Goal: Information Seeking & Learning: Learn about a topic

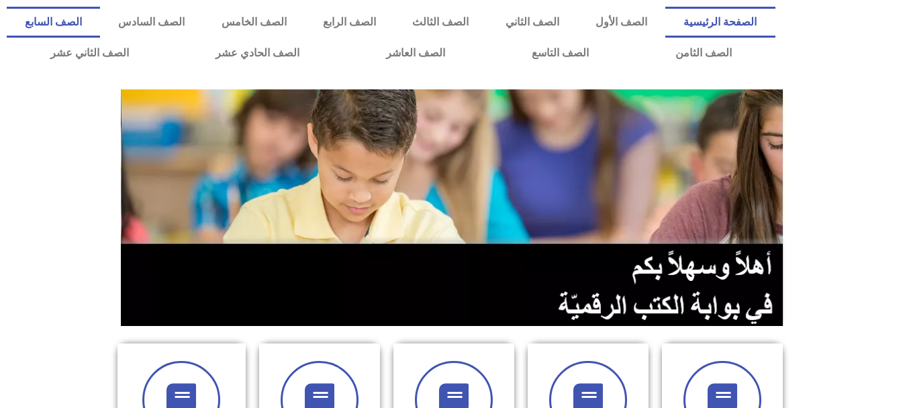
click at [100, 26] on link "الصف السابع" at bounding box center [53, 22] width 93 height 31
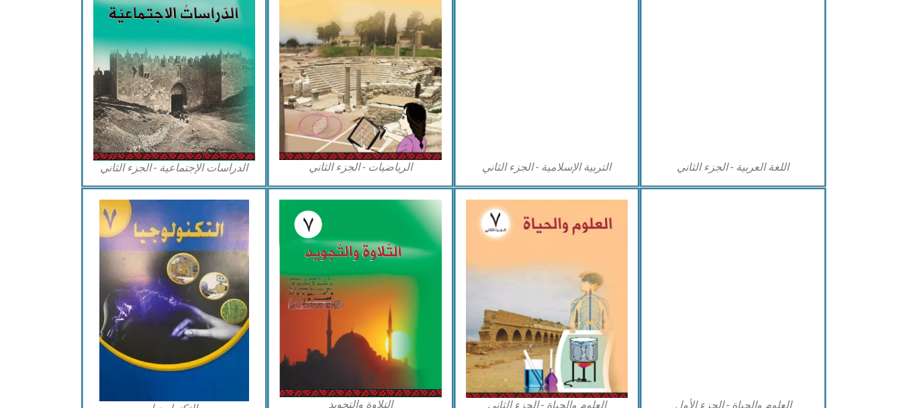
scroll to position [791, 0]
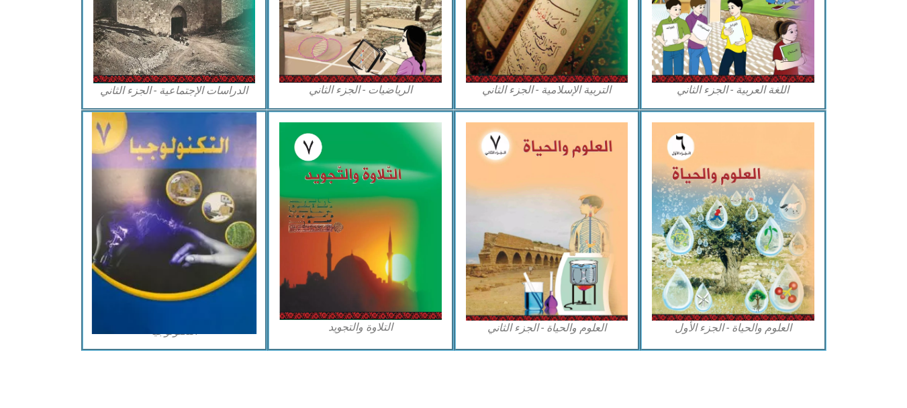
click at [183, 254] on img at bounding box center [174, 223] width 165 height 222
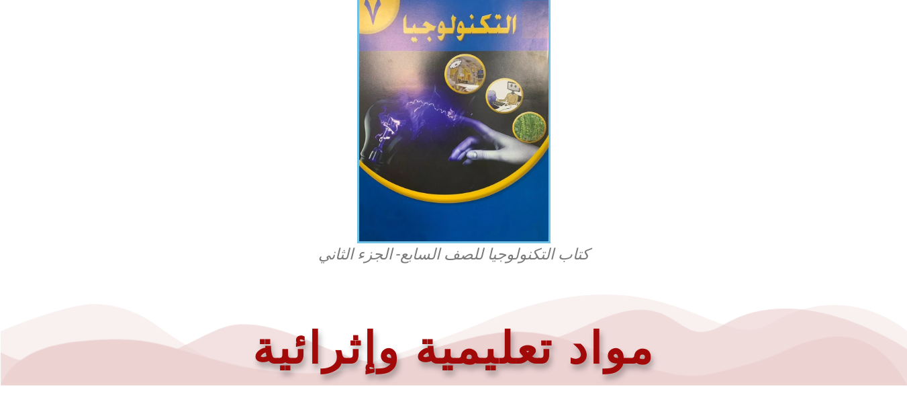
scroll to position [411, 0]
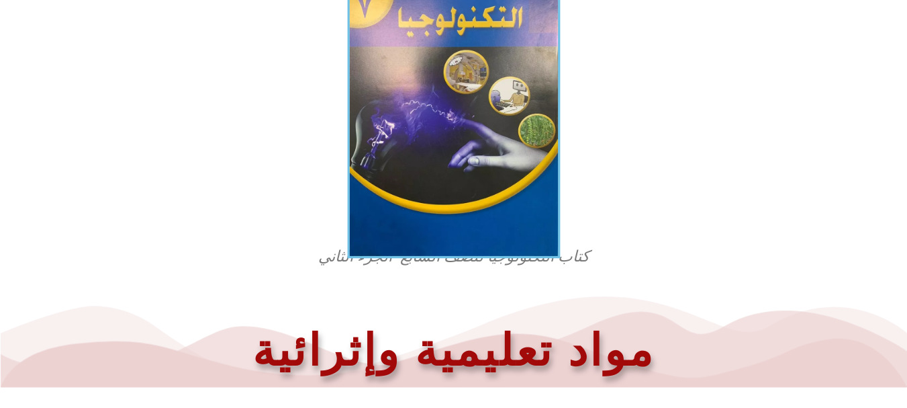
click at [489, 205] on img at bounding box center [453, 116] width 213 height 285
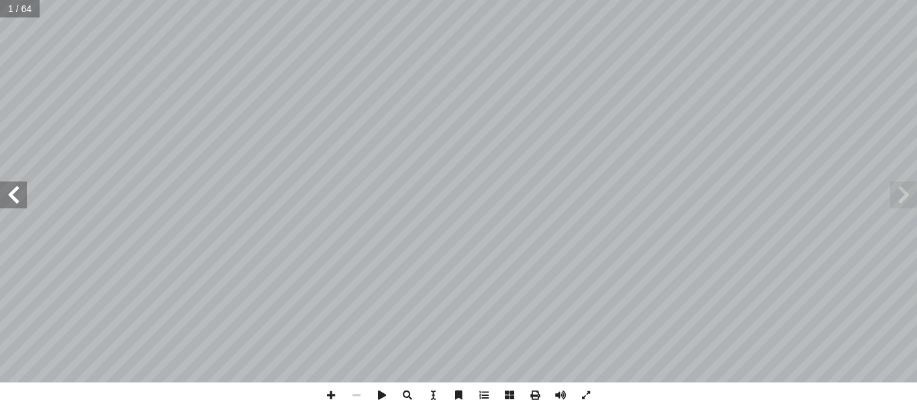
click at [12, 201] on span at bounding box center [13, 194] width 27 height 27
click at [5, 190] on span at bounding box center [13, 194] width 27 height 27
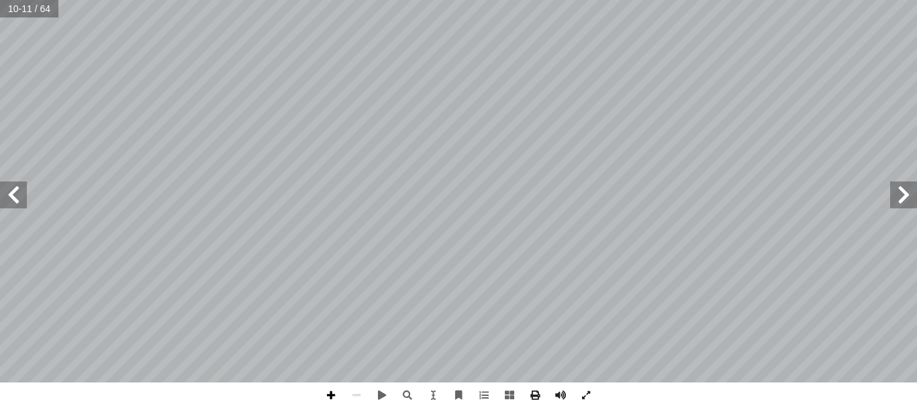
click at [329, 395] on span at bounding box center [331, 395] width 26 height 26
click at [433, 0] on html "الصفحة الرئيسية الصف الأول الصف الثاني الصف الثالث الصف الرابع الصف الخامس الصف…" at bounding box center [458, 44] width 917 height 89
click at [559, 0] on html "الصفحة الرئيسية الصف الأول الصف الثاني الصف الثالث الصف الرابع الصف الخامس الصف…" at bounding box center [458, 44] width 917 height 89
click at [584, 0] on html "الصفحة الرئيسية الصف الأول الصف الثاني الصف الثالث الصف الرابع الصف الخامس الصف…" at bounding box center [458, 44] width 917 height 89
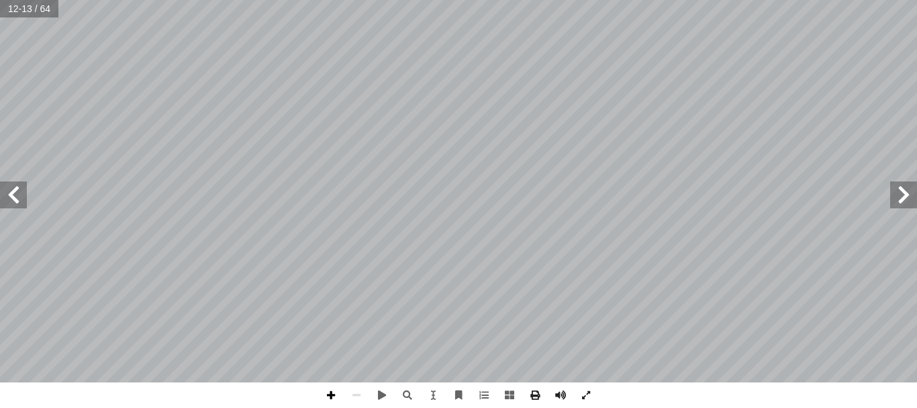
click at [332, 393] on span at bounding box center [331, 395] width 26 height 26
click at [336, 396] on span at bounding box center [331, 395] width 26 height 26
